Goal: Complete application form

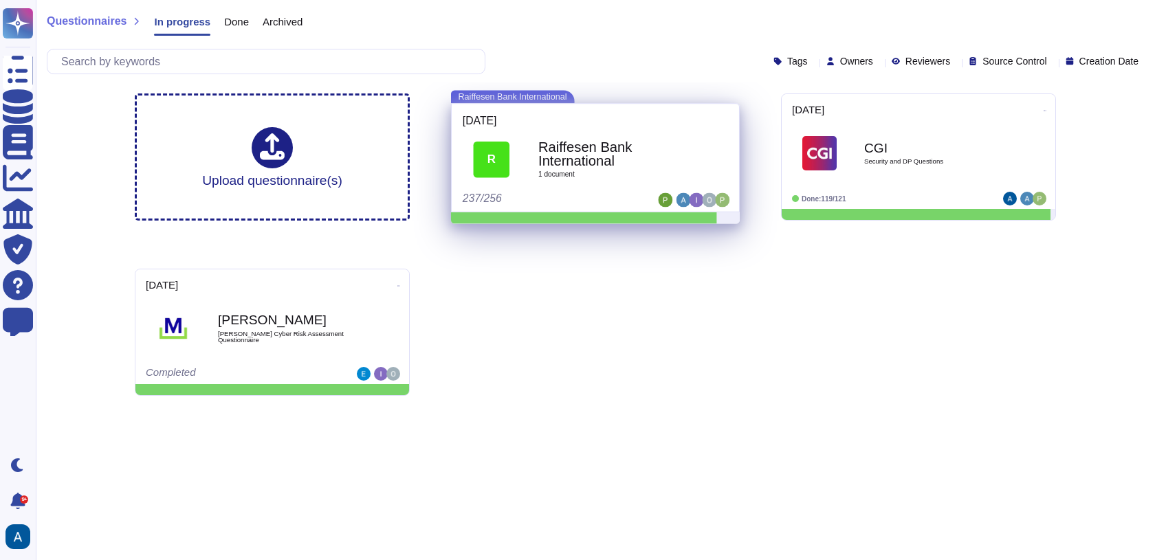
click at [526, 137] on span "R Raiffesen Bank International 1 document" at bounding box center [595, 160] width 265 height 58
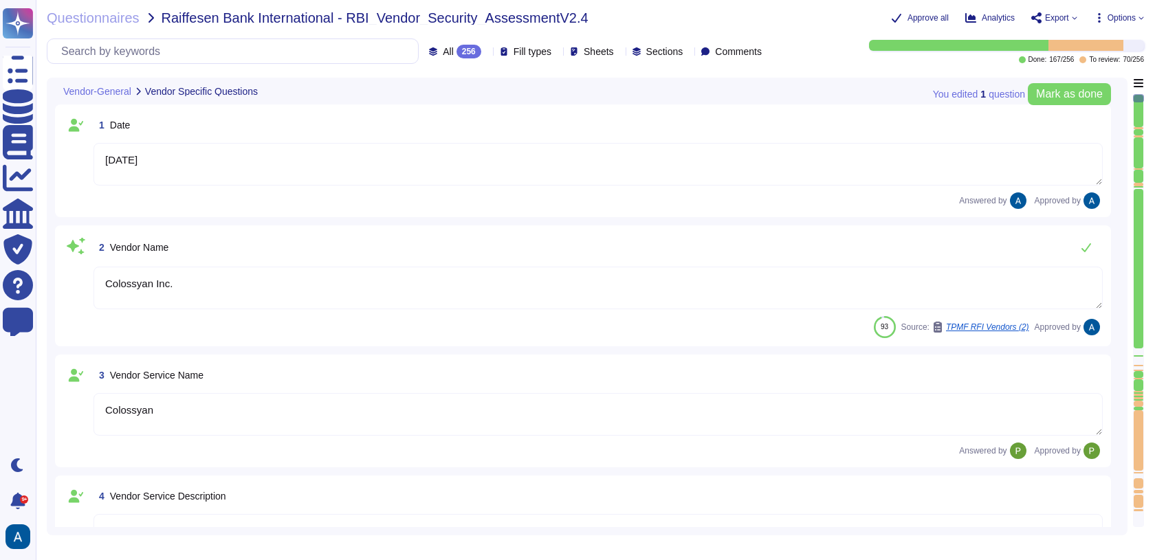
type textarea "[DATE]"
type textarea "Colossyan Inc."
type textarea "Colossyan"
type textarea "Colossyan is a web-based video generation tool with AI human presenters. For th…"
type textarea "[PERSON_NAME]"
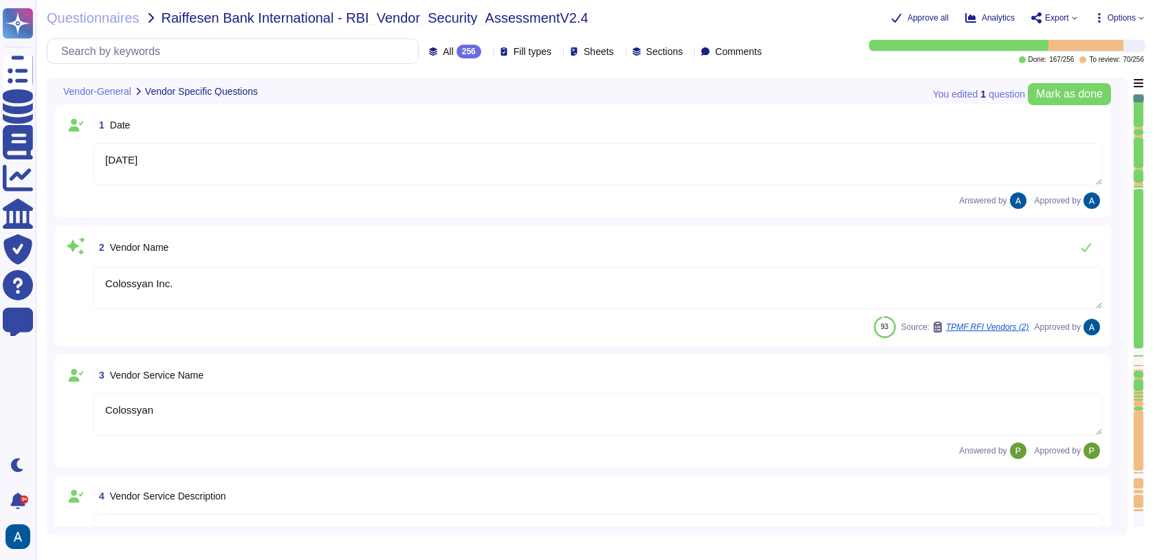
type textarea "[EMAIL_ADDRESS][DOMAIN_NAME]"
type textarea "447903319015"
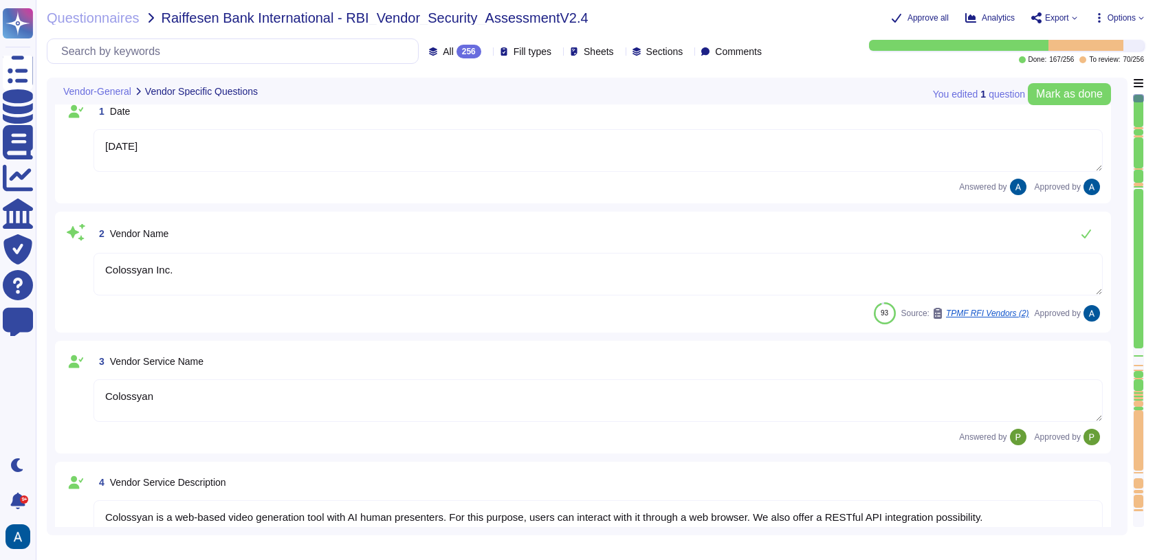
click at [1139, 403] on div at bounding box center [1138, 404] width 10 height 6
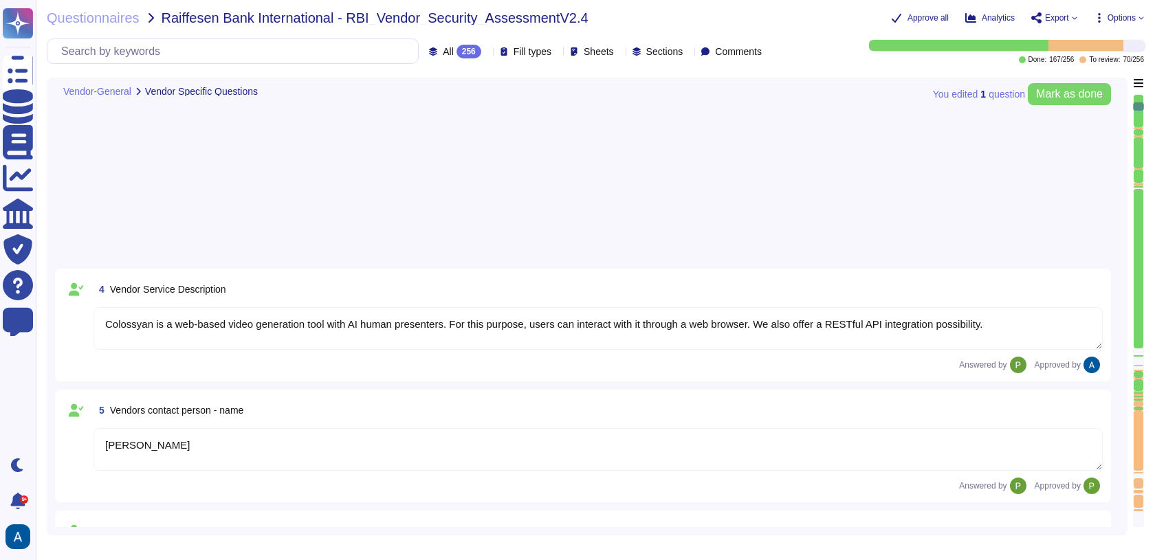
type textarea "Colossyan, Inc [STREET_ADDRESS][US_STATE]"
type textarea "Colossyan has a SOC2 Type II report available for customers or prospects after …"
type textarea "Yes."
type textarea "At Colossyan Inc., we adhere to several software development best practice guid…"
type textarea "Our incident reporting process is structured to ensure prompt communication and…"
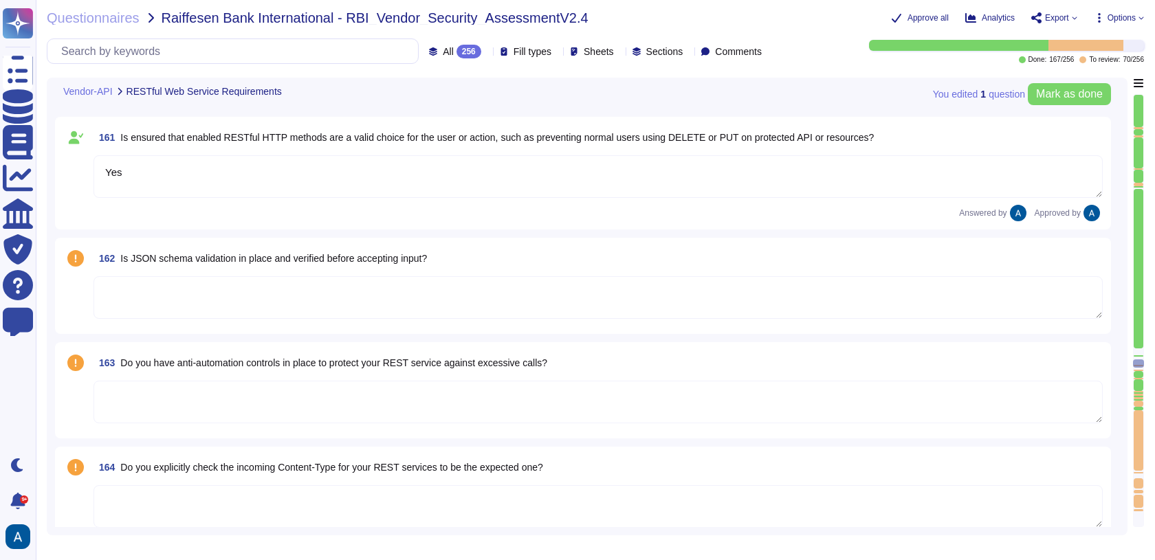
type textarea "Utilize reliable transport services or couriers. Ensure packaging is adequate t…"
type textarea "Colossyan Inc"
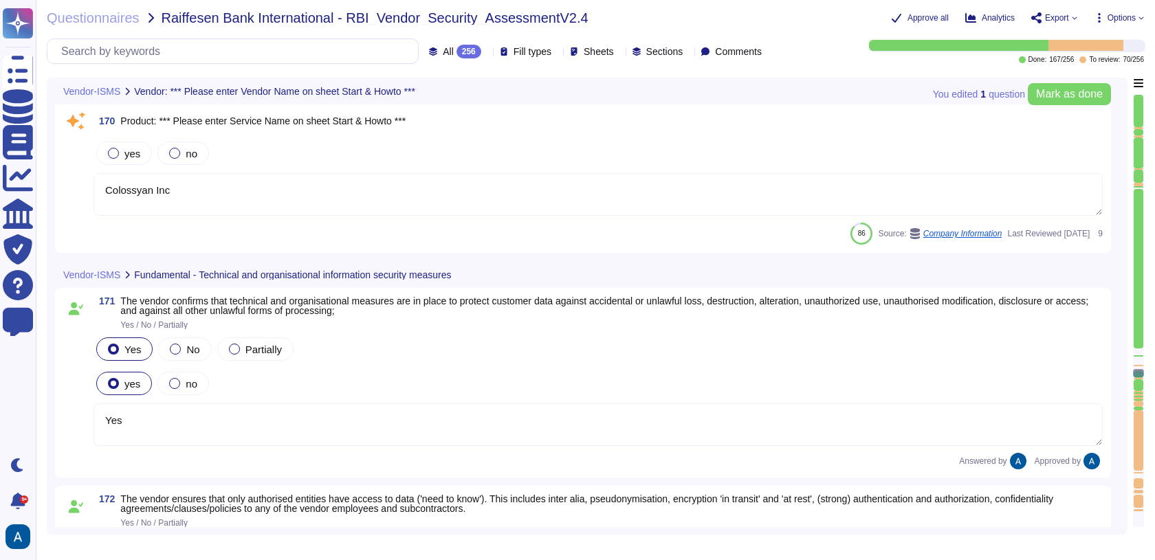
type textarea "Yes"
type textarea "Yes, Access is restricted to those with a genuine need-to-know, and the transmi…"
type textarea "Backups are configured to run daily on in-scope systems."
type textarea "Colossyan has established a Business Continuity Plan (BCP) that includes concre…"
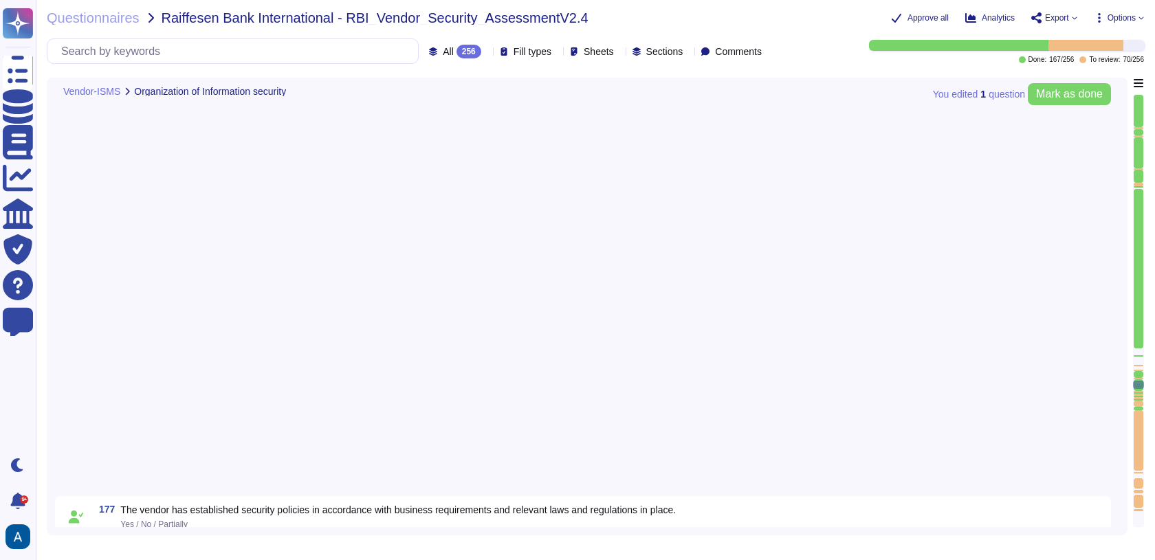
type textarea "Yes"
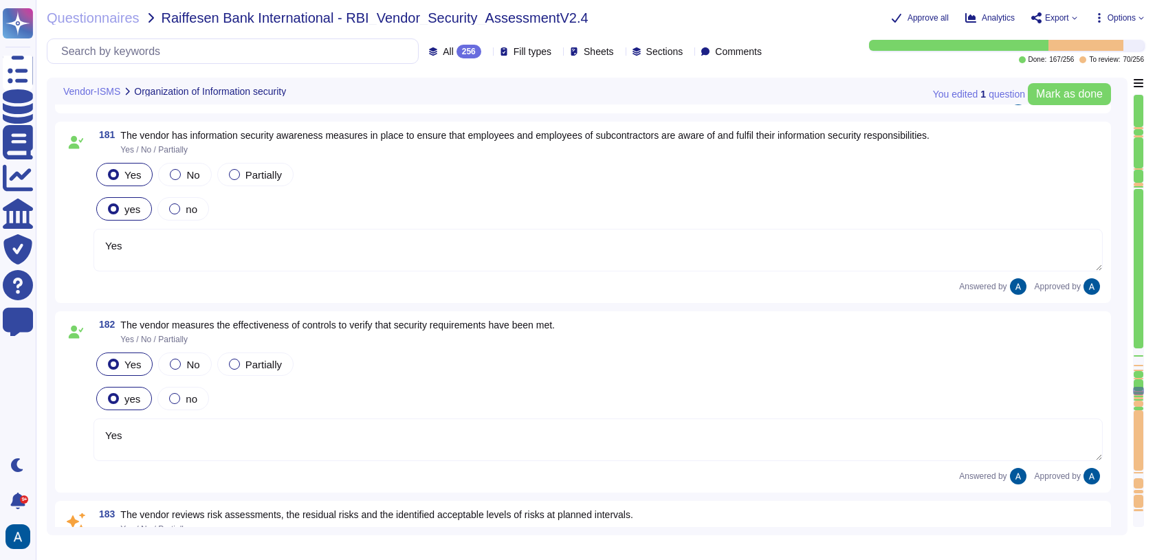
type textarea "Yes"
type textarea "Colossyan Inc may decide to accept and monitor the risk at the present time. Th…"
type textarea "Yes"
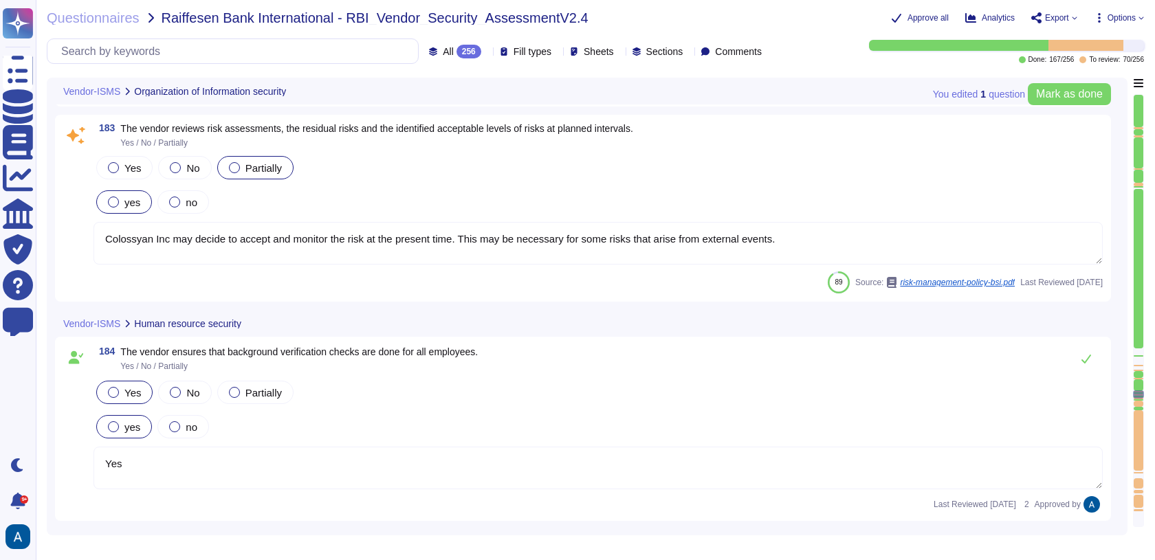
type textarea "Yes"
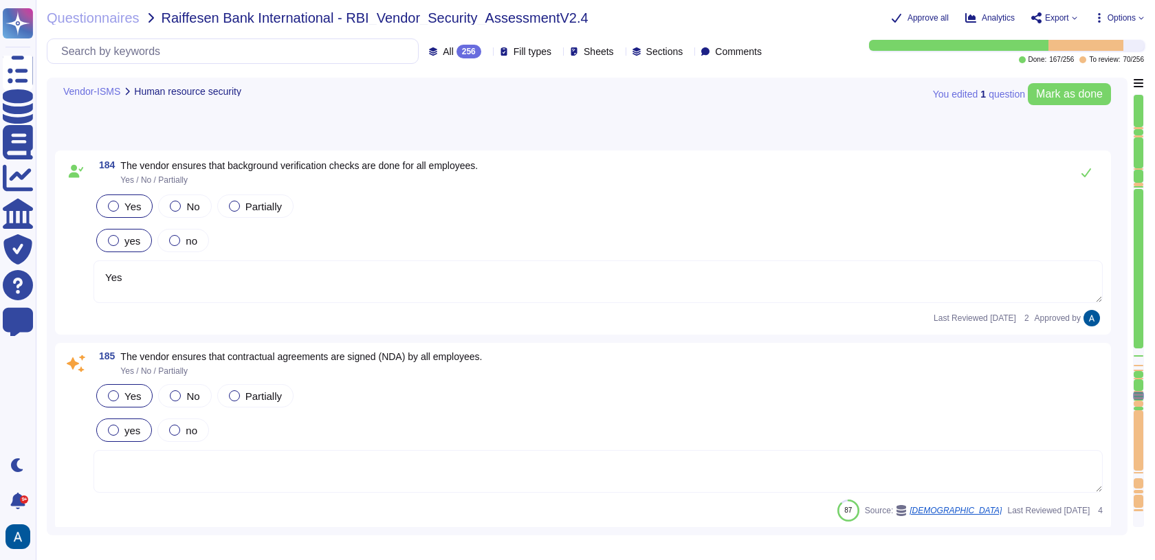
type textarea "Colossyan has implemented two data classifications, each designated by a specif…"
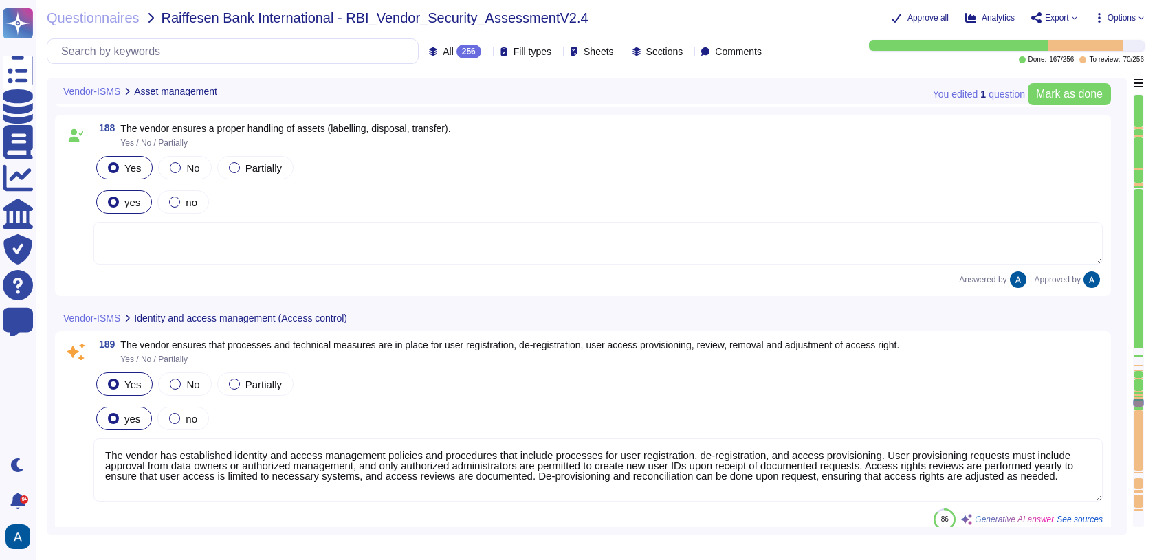
type textarea "The vendor has established identity and access management policies and procedur…"
type textarea "Colossyan Inc has implemented several measures for the management of privileged…"
type textarea "Yes, two-factor authentication, specifically Multi-Factor Authentication (MFA),…"
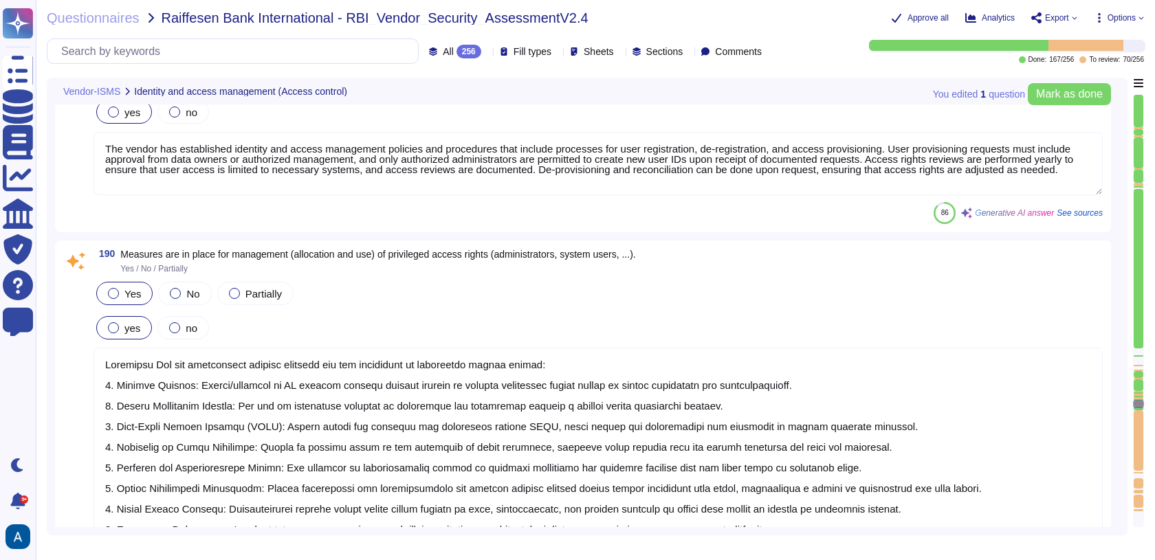
type textarea "Policies and measures in place for the handling of secret authentication inform…"
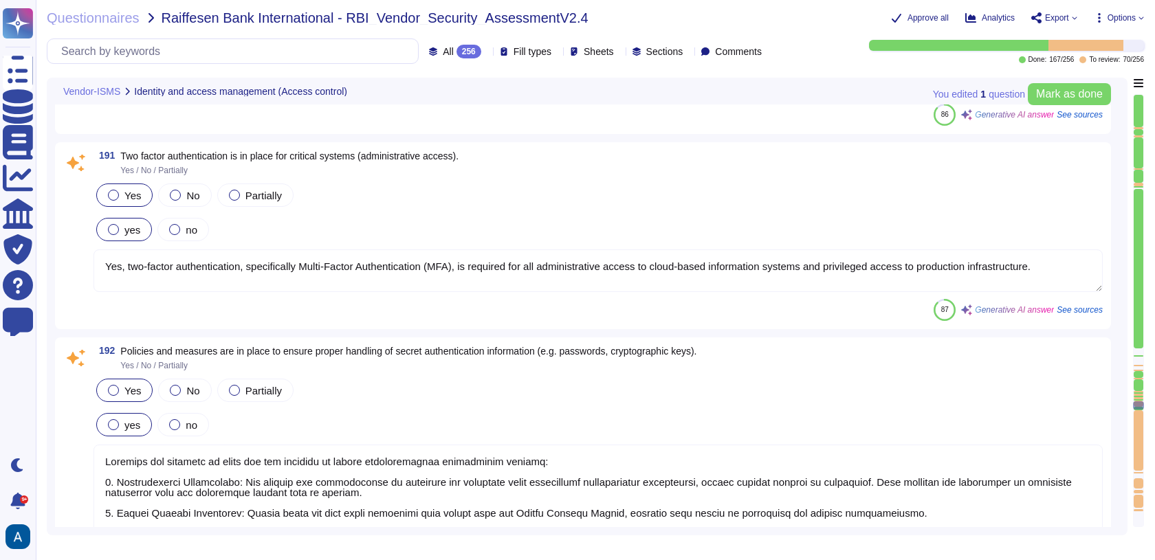
type textarea "Data in transit is protected using TLS 1.3, ensuring secure transmission. The e…"
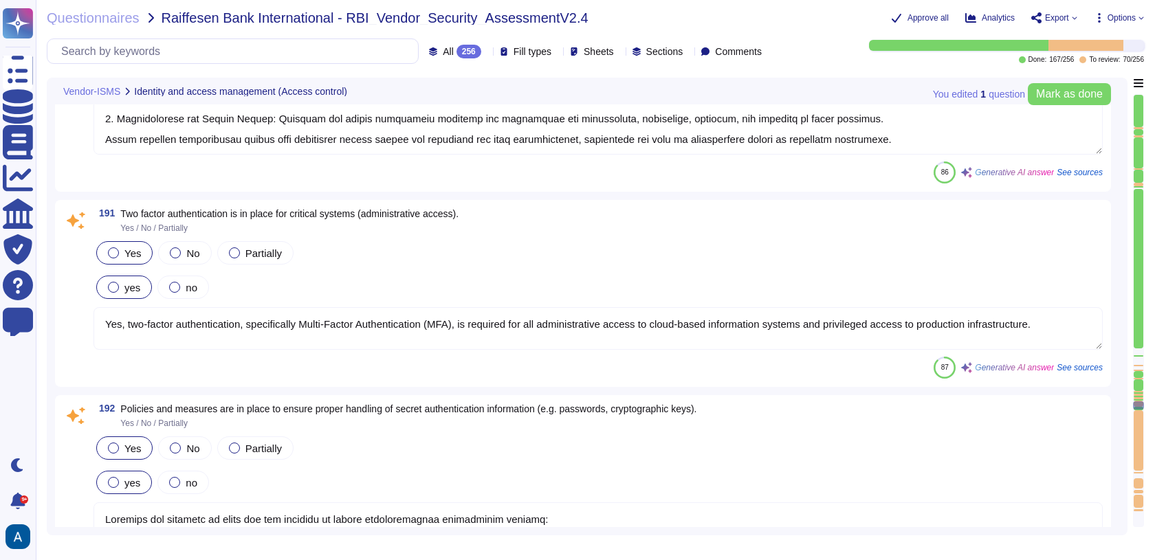
type textarea "The vendor has established identity and access management policies and procedur…"
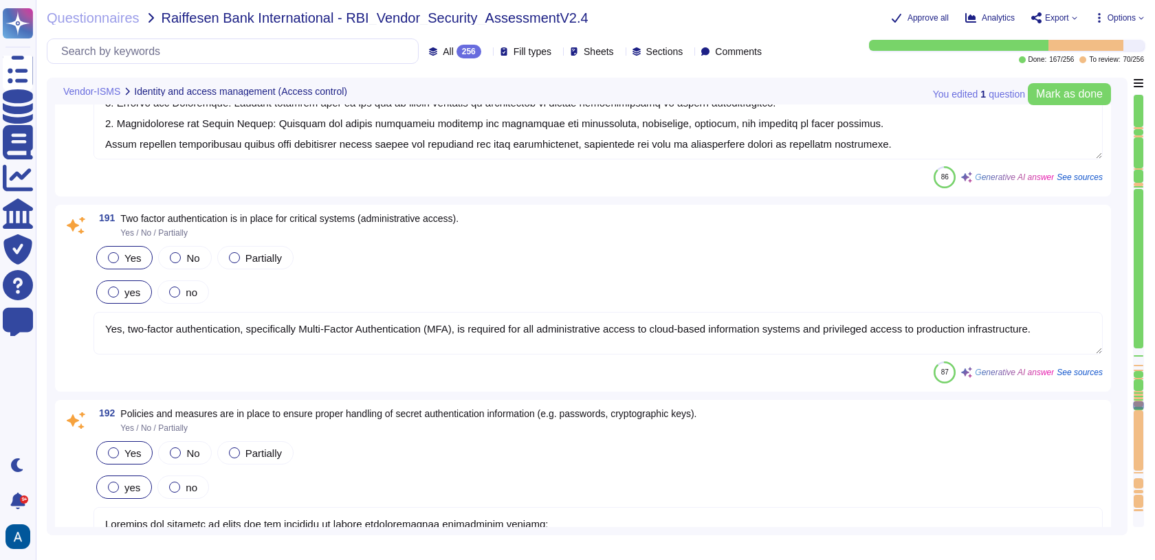
type textarea "Data in transit is protected using TLS 1.3, ensuring secure transmission. The e…"
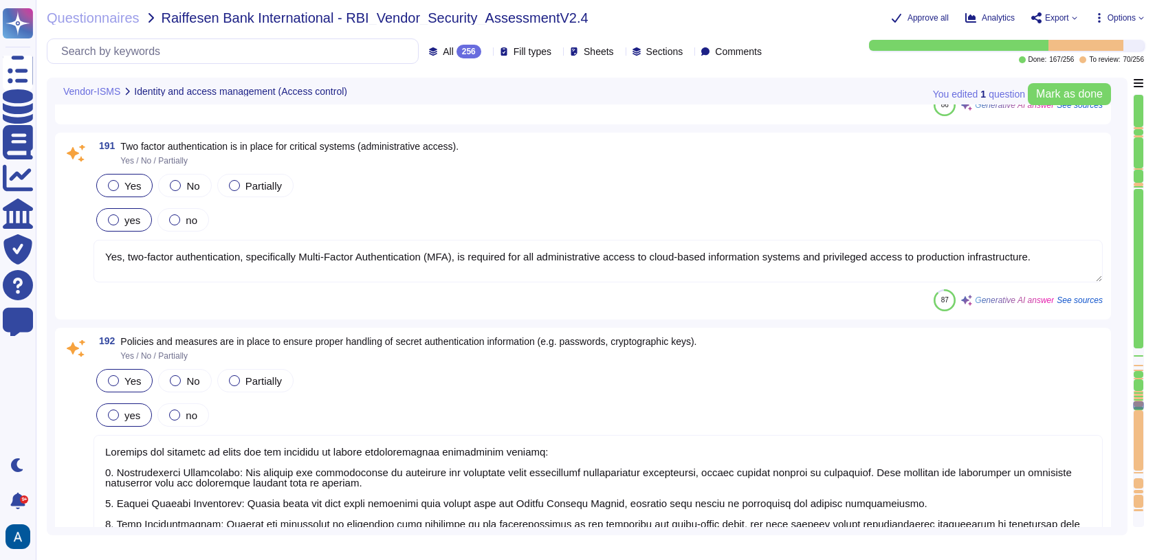
type textarea "Data in transit is protected using TLS 1.3, ensuring secure transmission. The e…"
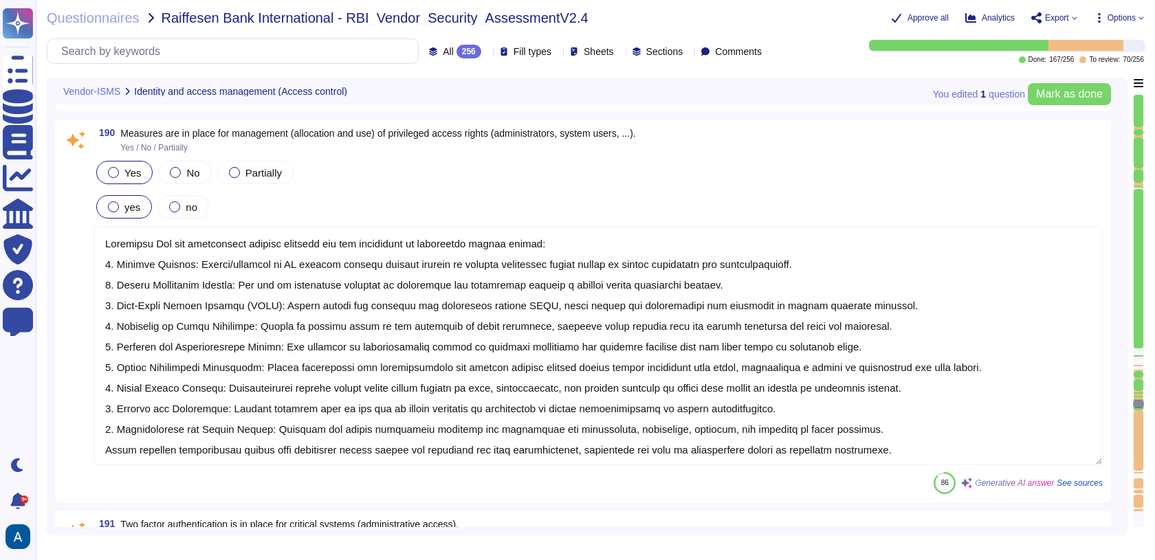
type textarea "The vendor has established identity and access management policies and procedur…"
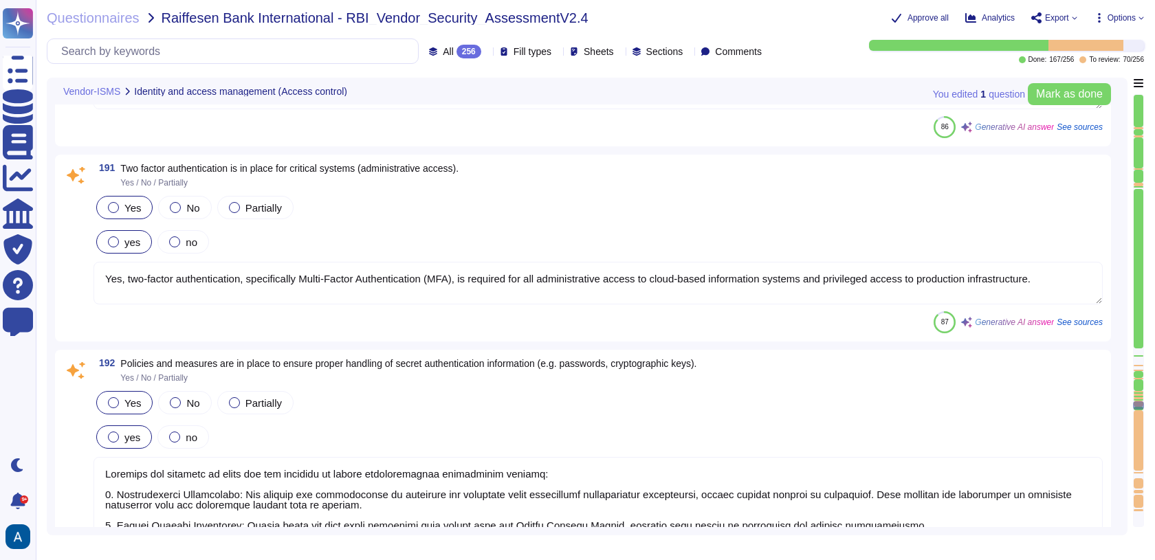
type textarea "Data in transit is protected using TLS 1.3, ensuring secure transmission. The e…"
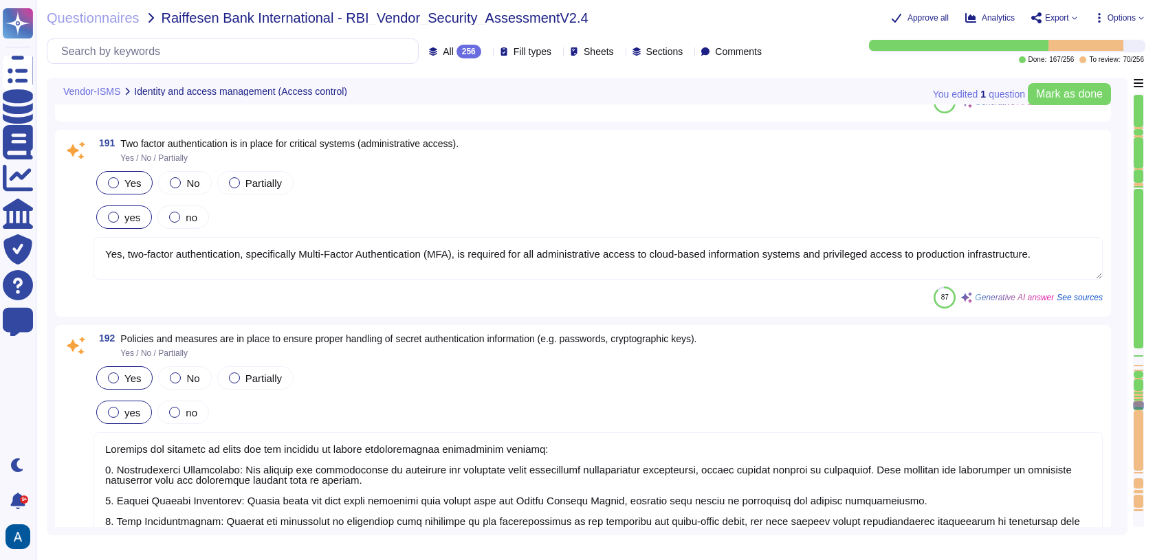
scroll to position [25361, 0]
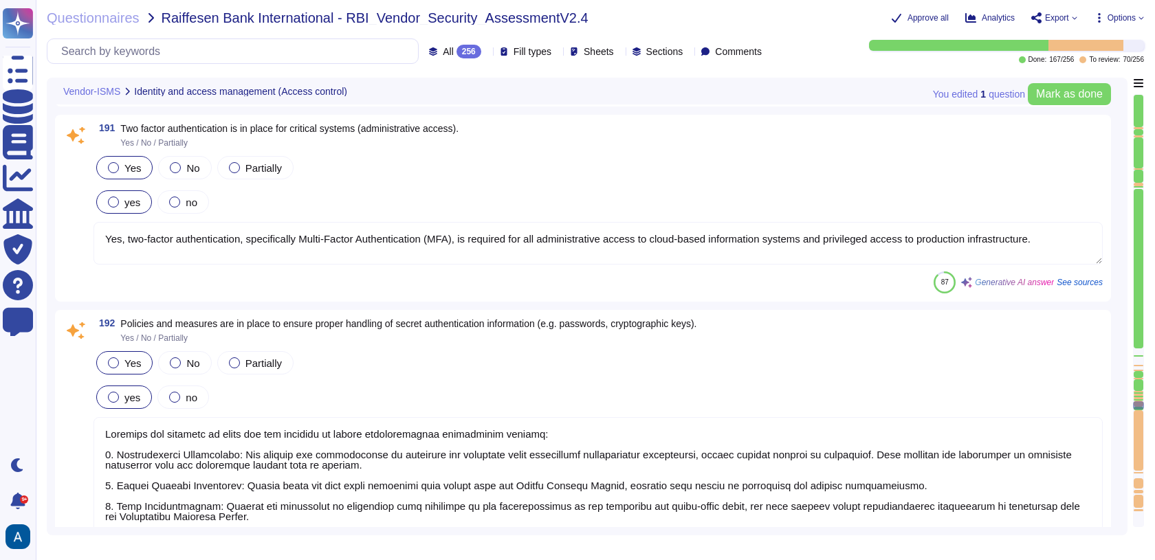
click at [1140, 389] on div at bounding box center [1138, 385] width 10 height 12
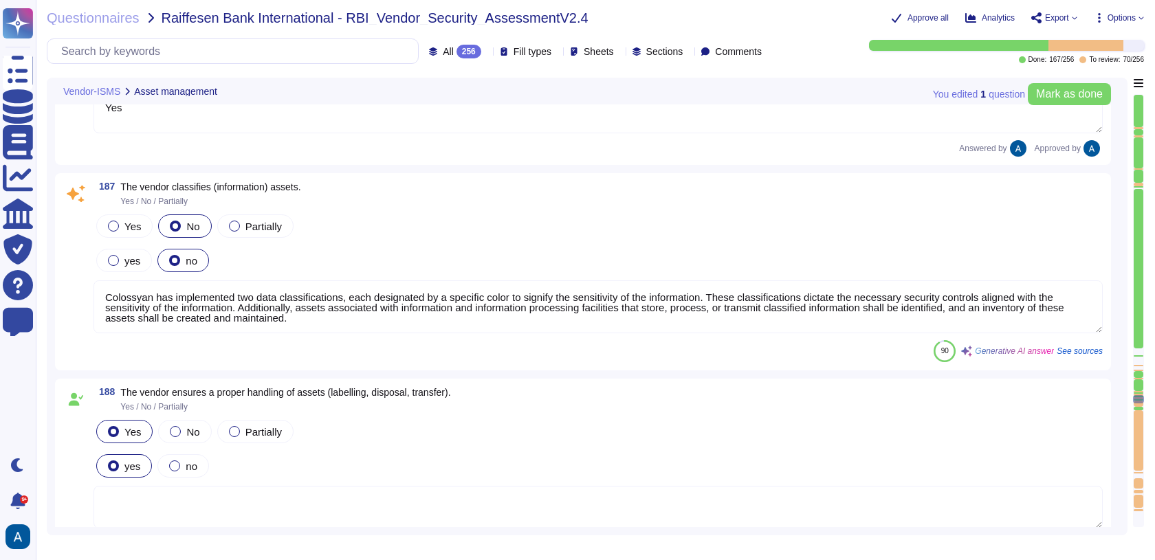
type textarea "Yes"
type textarea "Colossyan has implemented two data classifications, each designated by a specif…"
type textarea "The vendor has established identity and access management policies and procedur…"
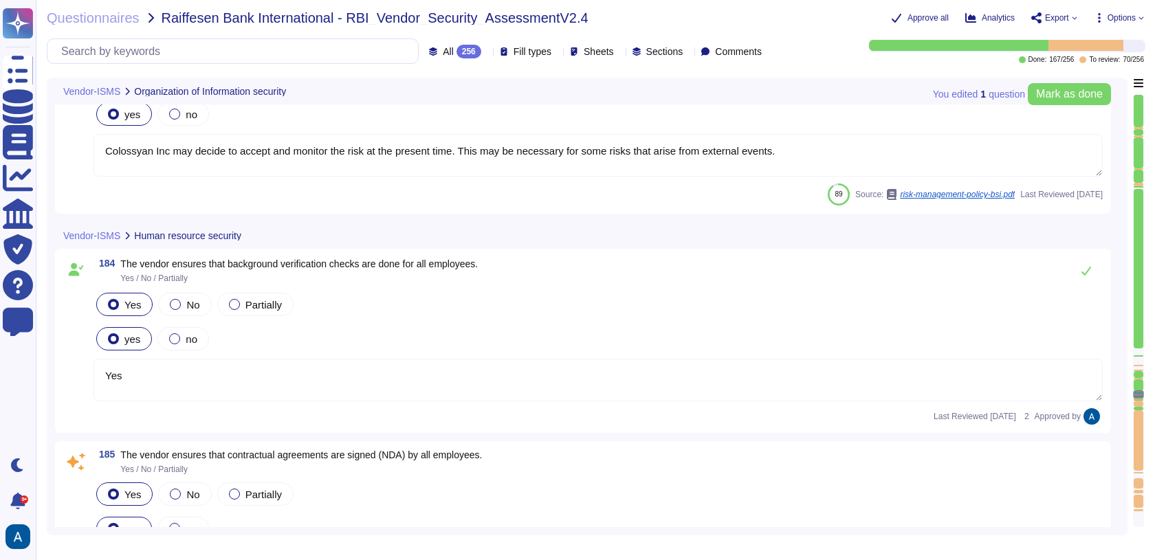
type textarea "Yes"
type textarea "Colossyan Inc may decide to accept and monitor the risk at the present time. Th…"
type textarea "Yes"
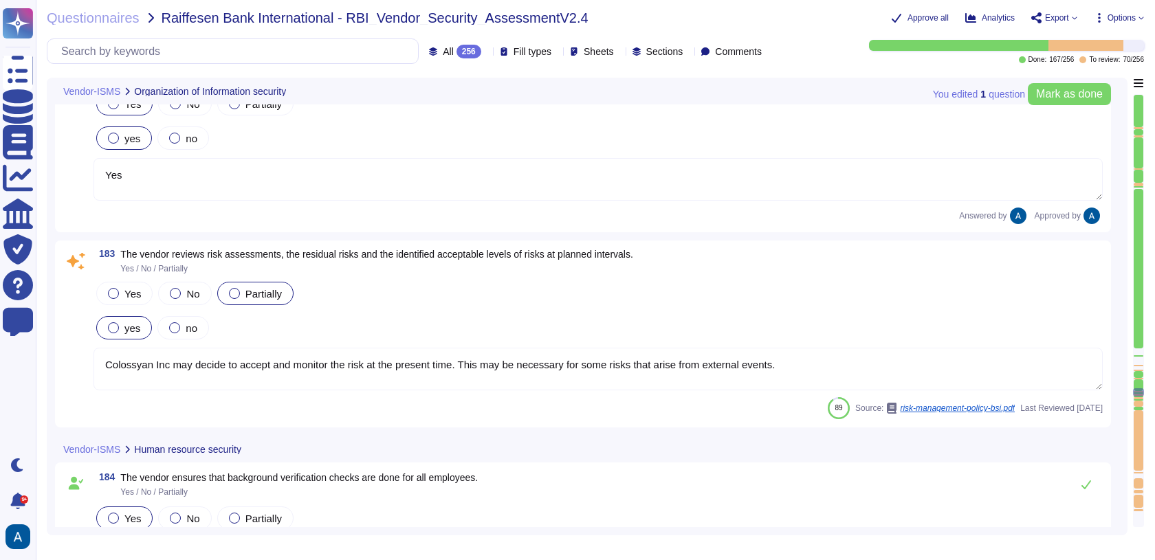
type textarea "Yes"
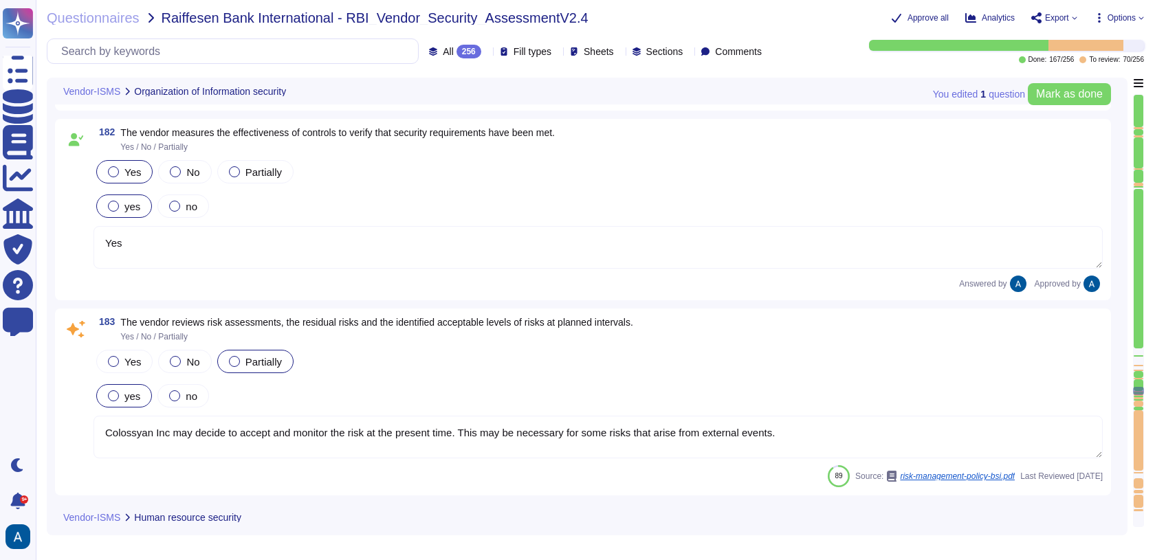
scroll to position [23404, 0]
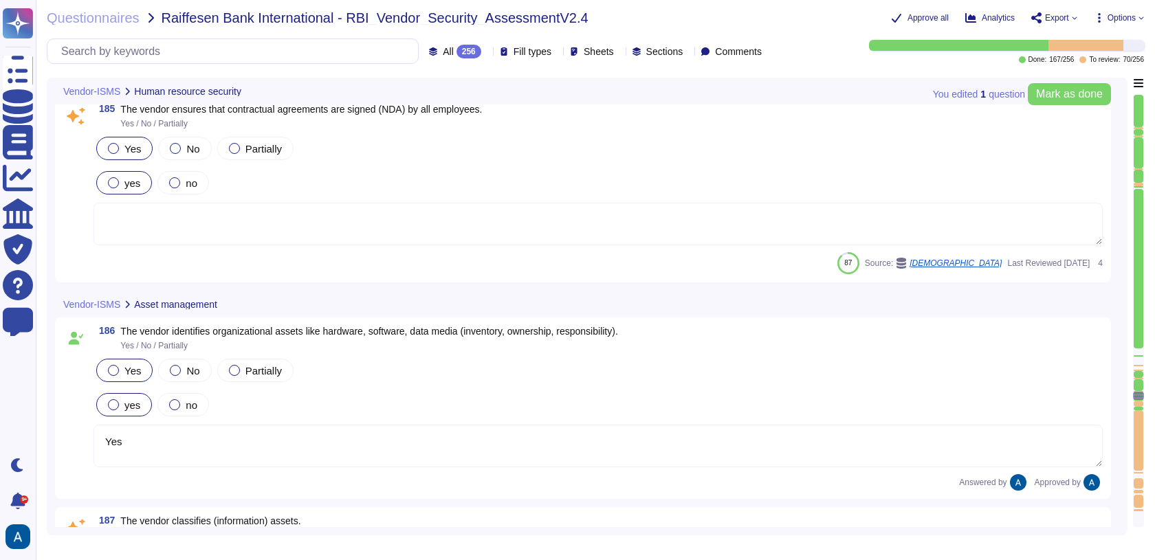
type textarea "Colossyan has implemented two data classifications, each designated by a specif…"
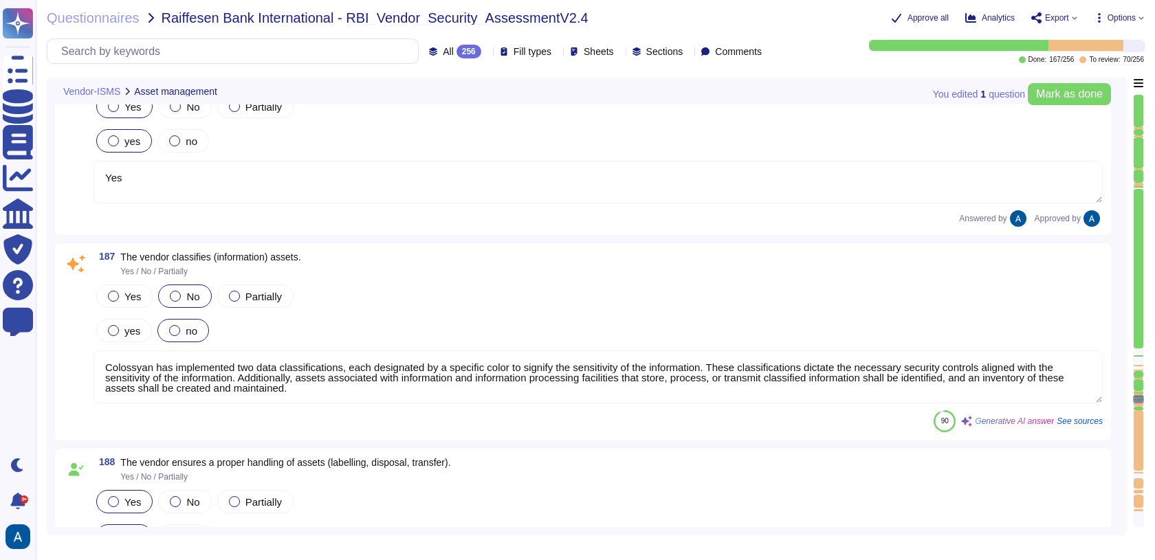
type textarea "The vendor has established identity and access management policies and procedur…"
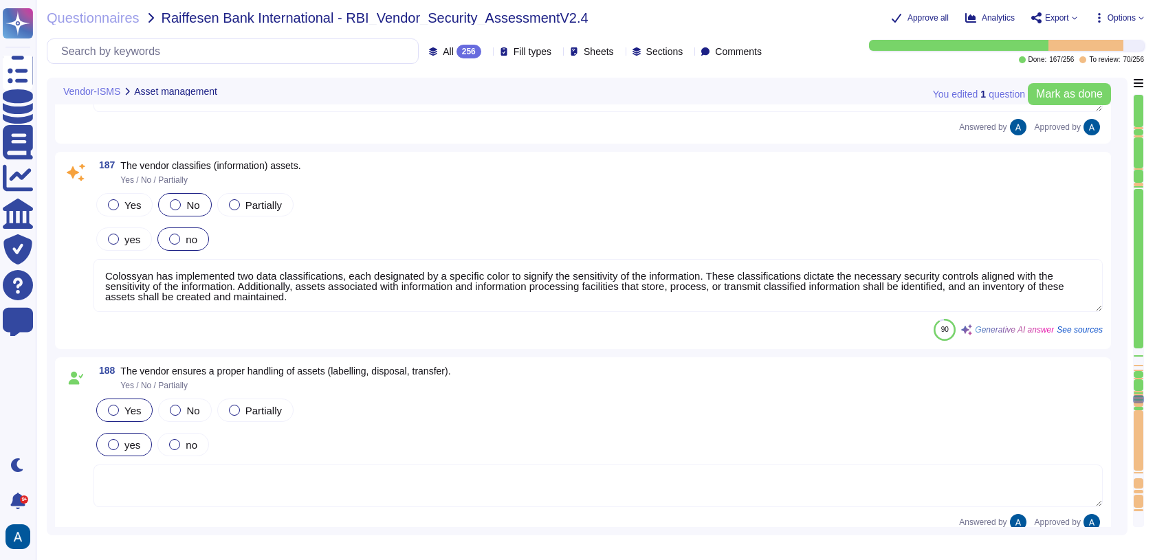
type textarea "Colossyan Inc has implemented several measures for the management of privileged…"
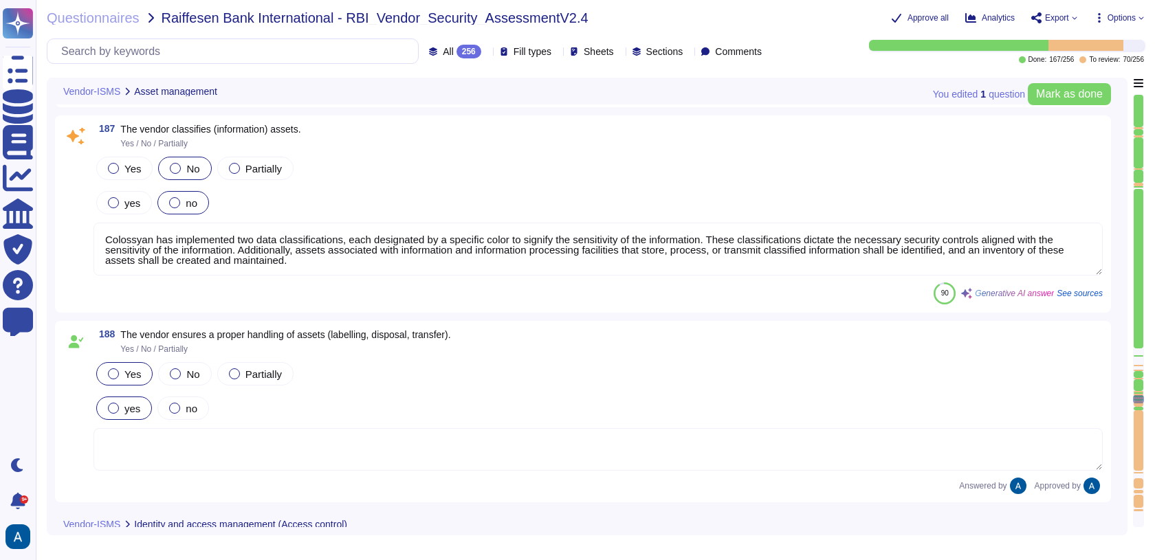
scroll to position [24366, 0]
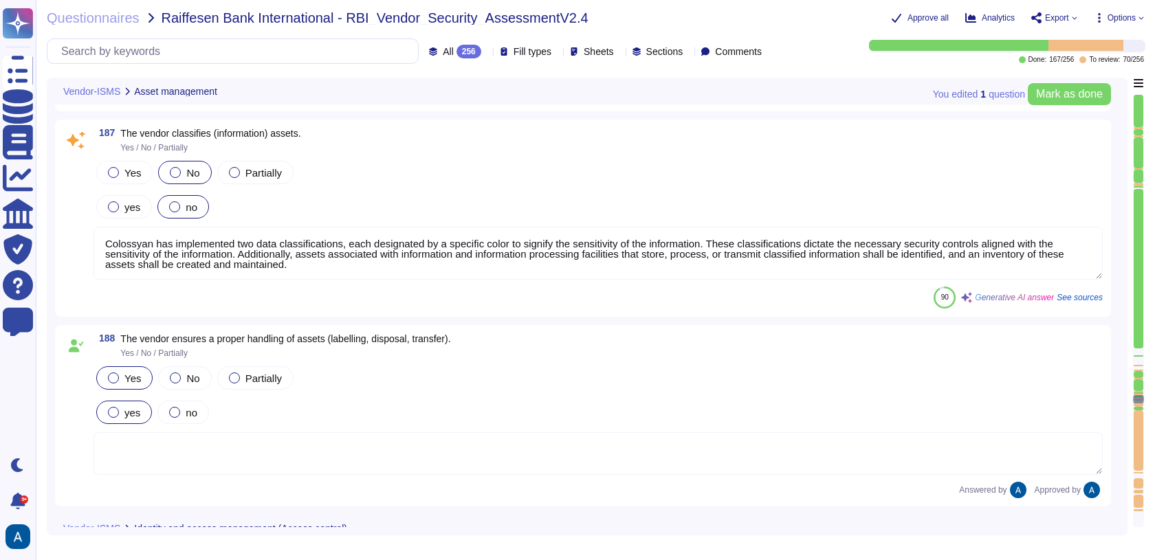
click at [578, 263] on textarea "Colossyan has implemented two data classifications, each designated by a specif…" at bounding box center [597, 253] width 1009 height 53
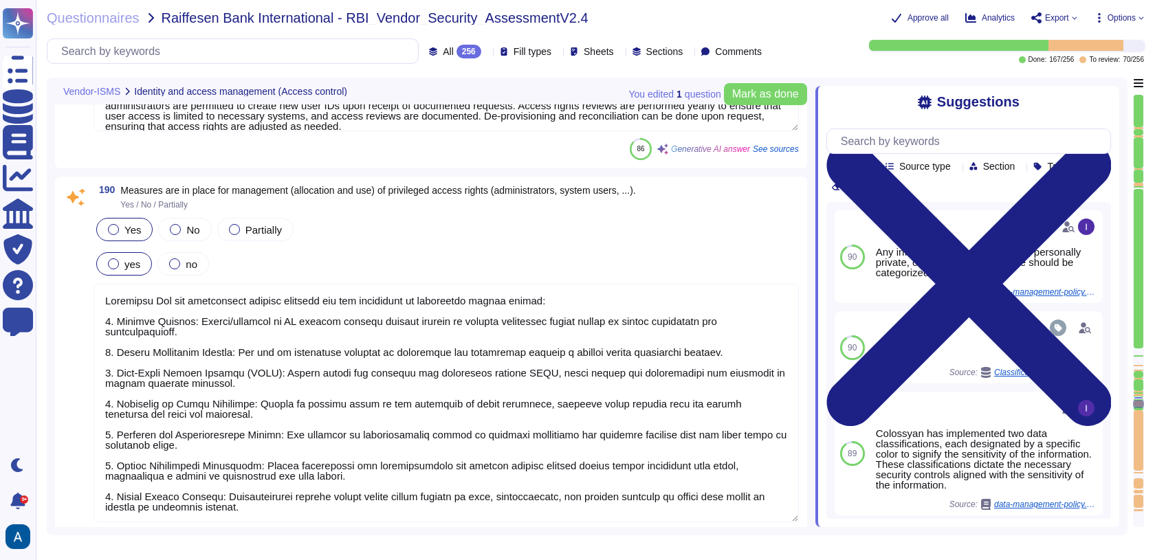
type textarea "Yes, two-factor authentication, specifically Multi-Factor Authentication (MFA),…"
type textarea "Policies and measures in place for the handling of secret authentication inform…"
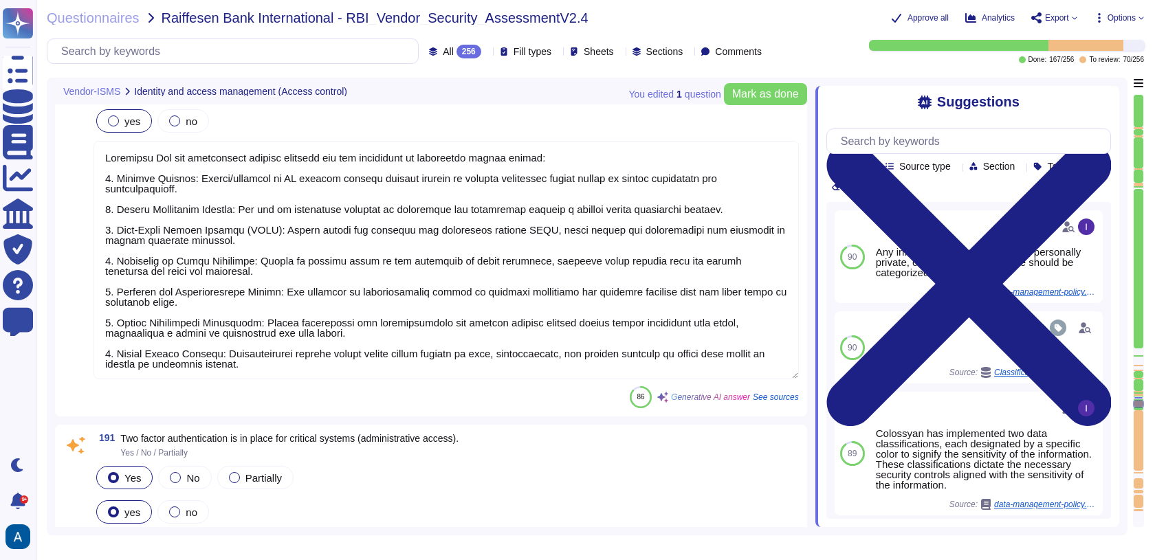
scroll to position [25116, 0]
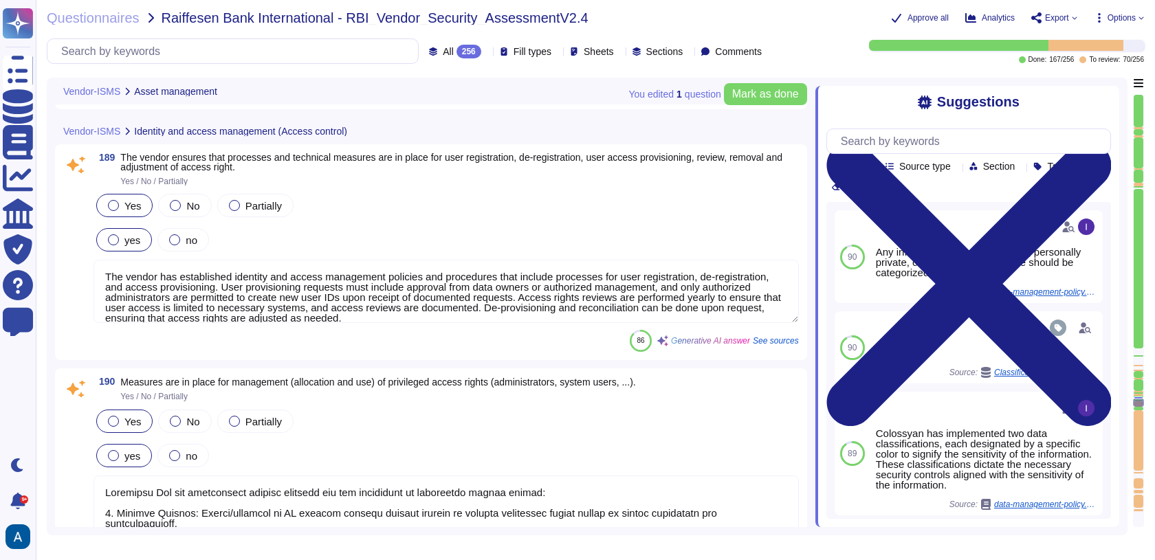
type textarea "Colossyan has implemented two data classifications, each designated by a specif…"
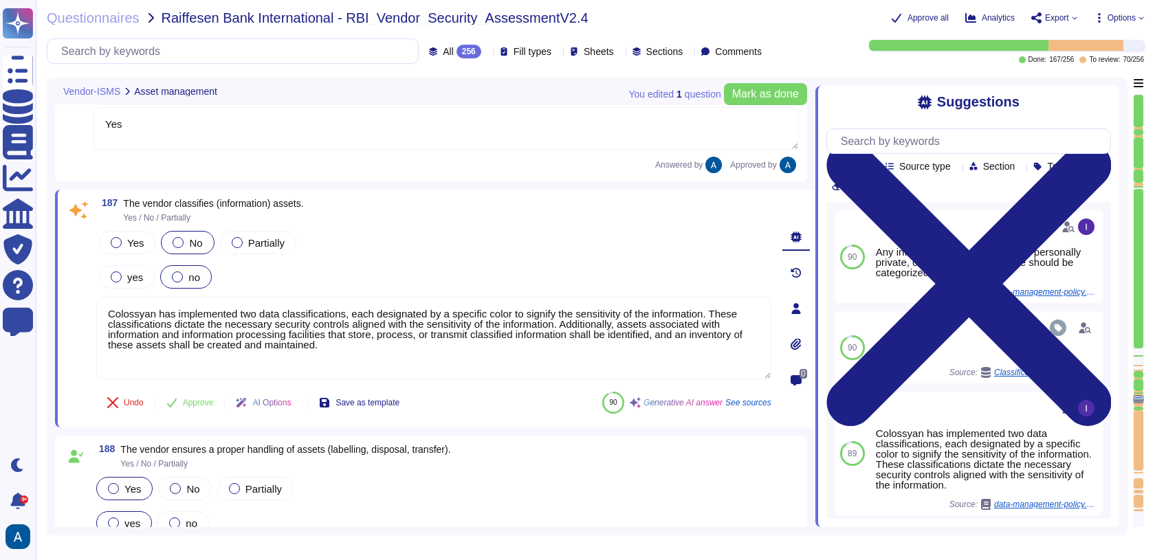
type textarea "Yes"
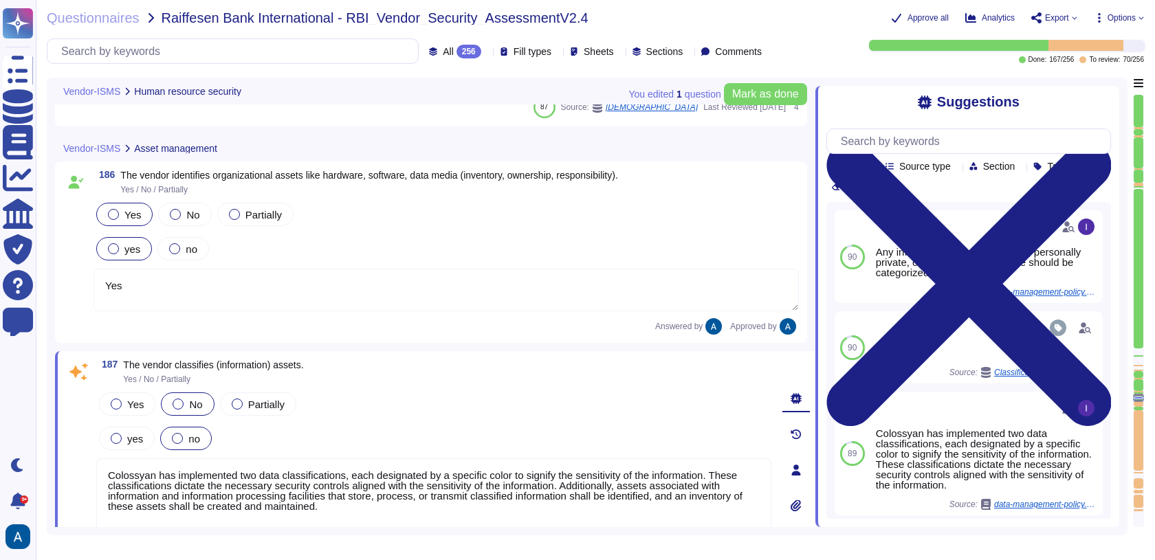
type textarea "Yes"
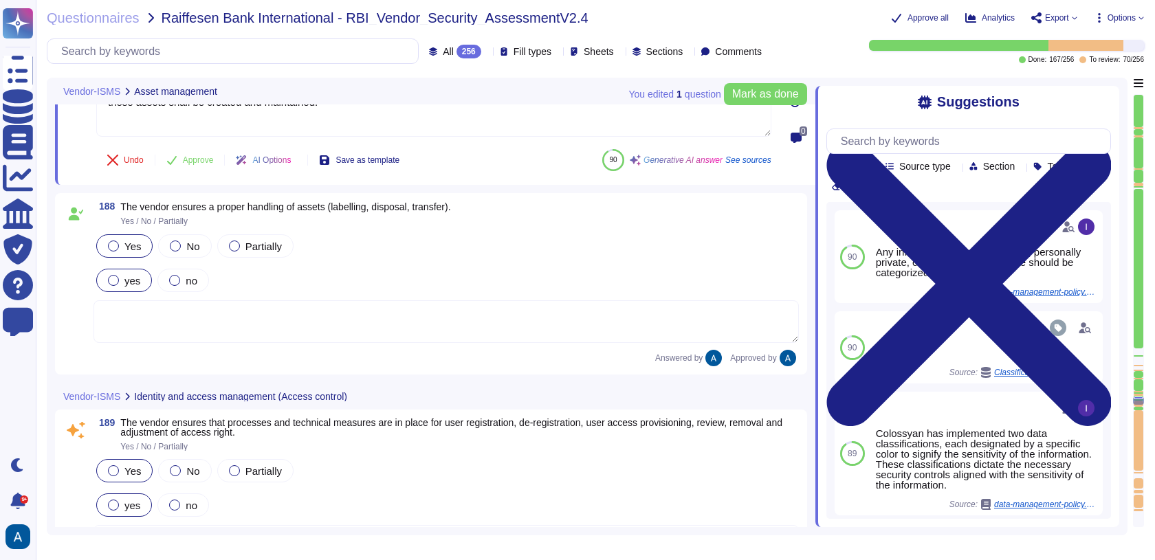
type textarea "Colossyan Inc has implemented several measures for the management of privileged…"
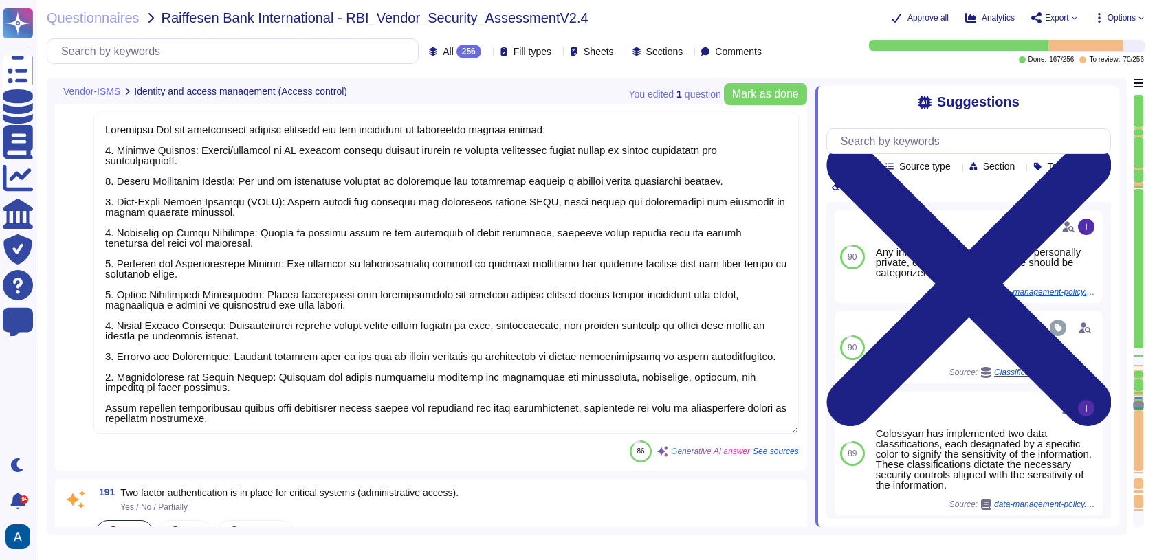
scroll to position [25199, 0]
type textarea "Yes, two-factor authentication, specifically Multi-Factor Authentication (MFA),…"
type textarea "Policies and measures in place for the handling of secret authentication inform…"
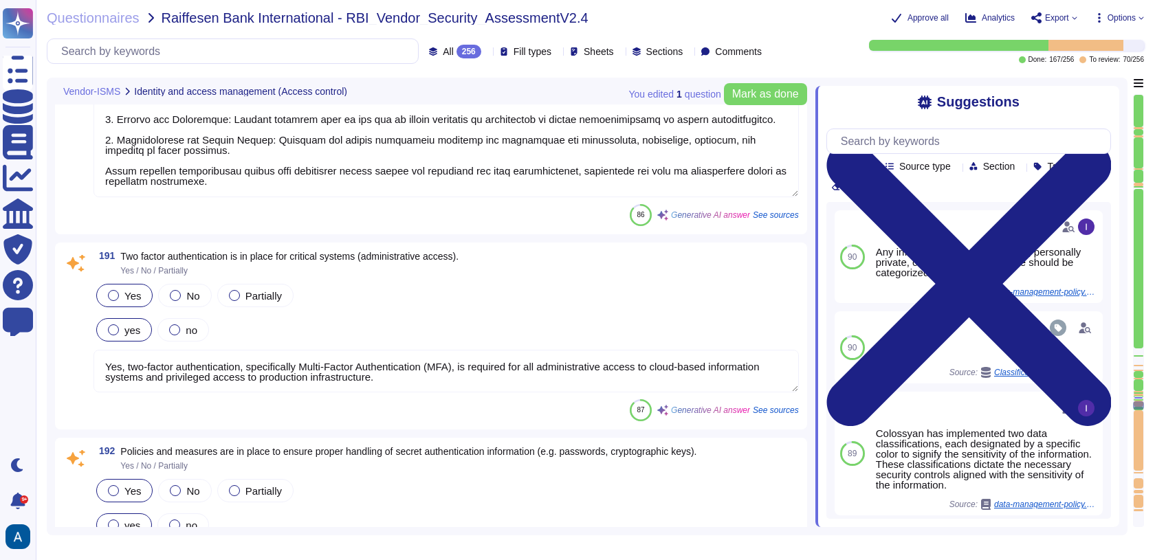
scroll to position [1, 0]
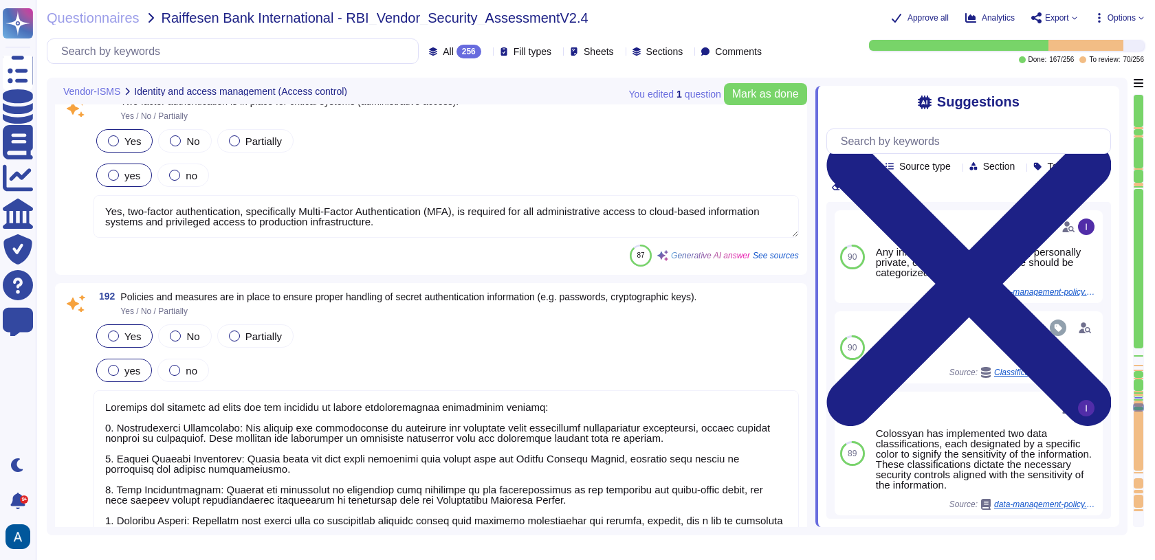
type textarea "Data in transit is protected using TLS 1.3, ensuring secure transmission. The e…"
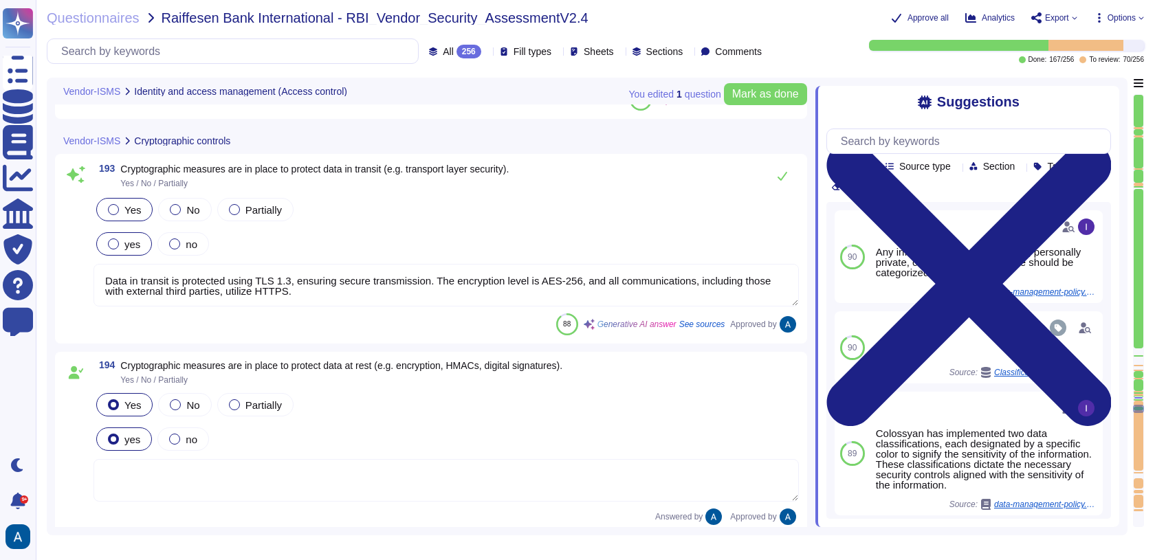
type textarea "Measures to protect cryptographic secrets include: - All storage and transmissi…"
type textarea "All cryptographic protocols in use are based on common standards, specifically …"
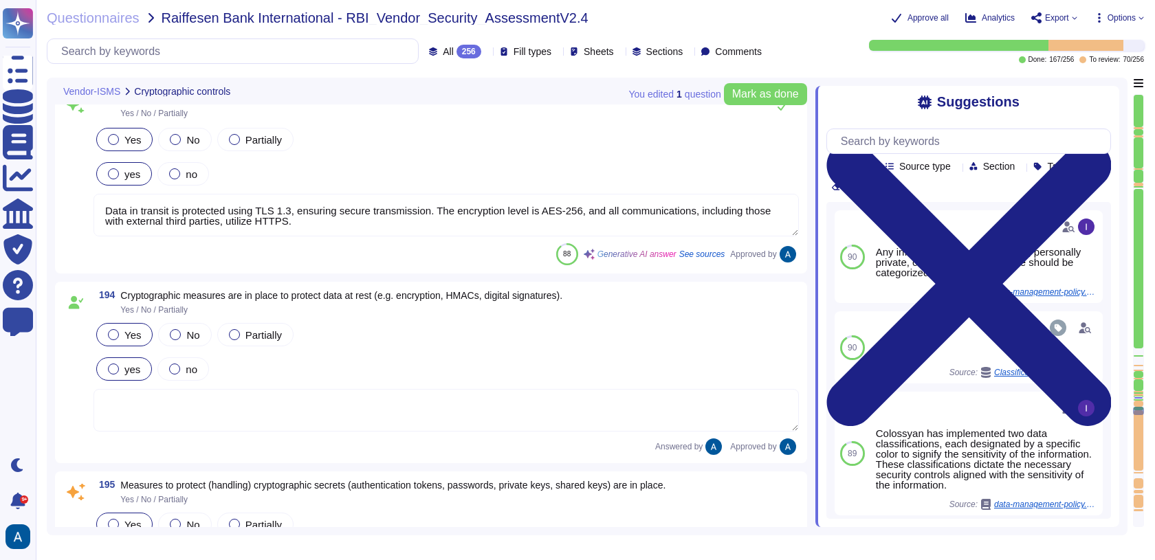
scroll to position [26160, 0]
